Goal: Information Seeking & Learning: Compare options

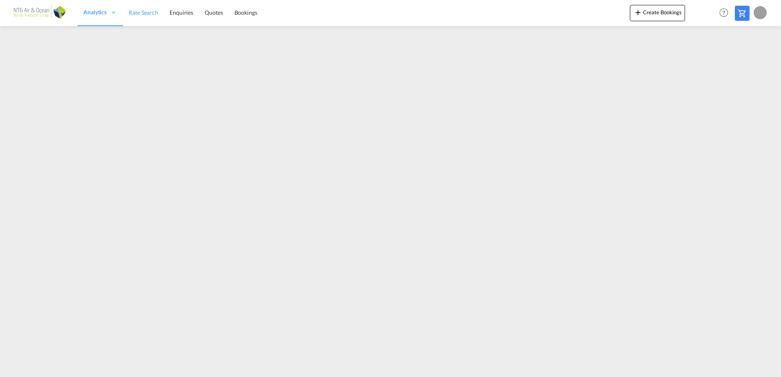
click at [142, 21] on link "Rate Search" at bounding box center [143, 13] width 41 height 27
